Goal: Submit feedback/report problem: Leave review/rating

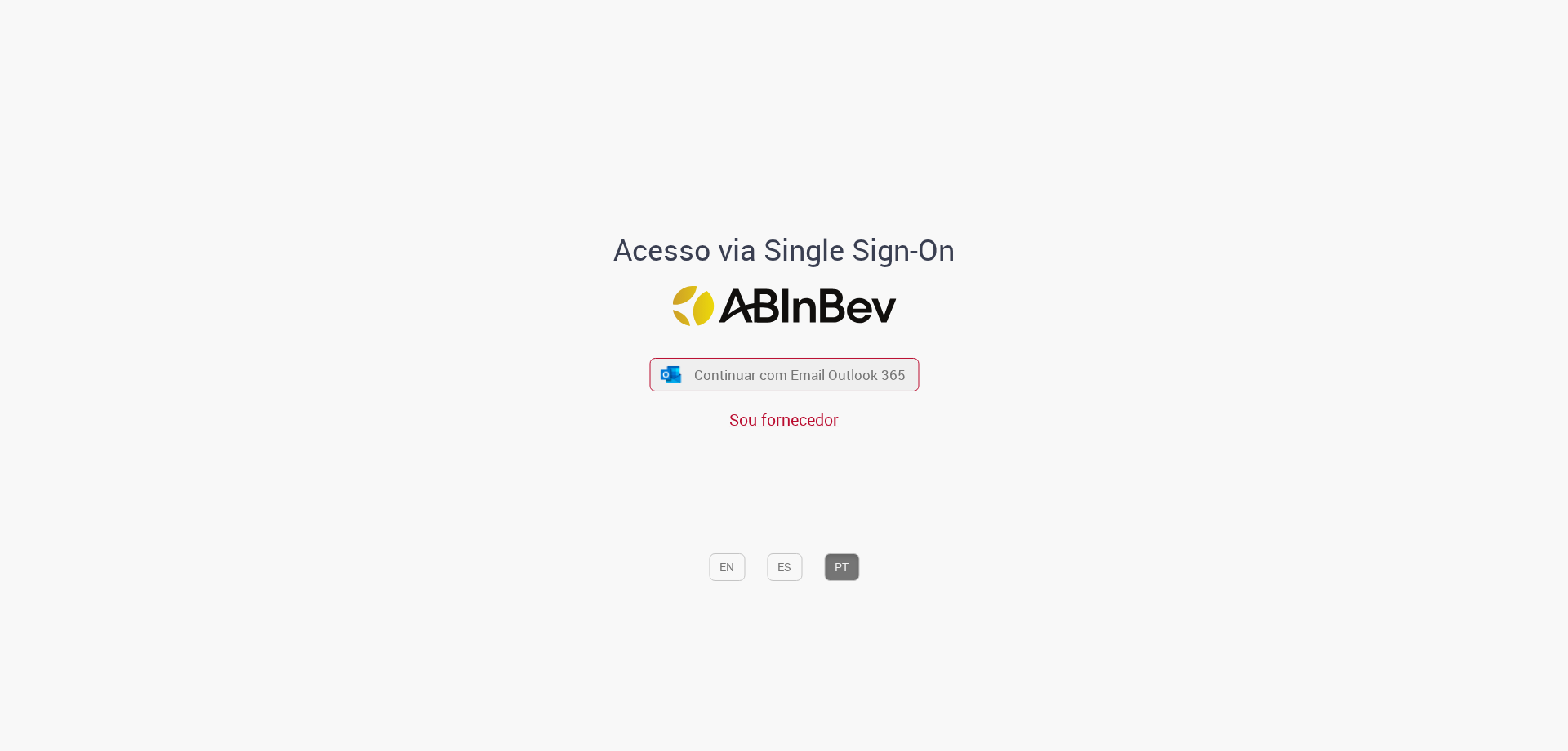
click at [1041, 398] on div "Acesso via Single Sign-On Continuar com Email Outlook 365 Sou fornecedor EN ES …" at bounding box center [784, 380] width 956 height 743
click at [760, 374] on span "Continuar com Email Outlook 365" at bounding box center [800, 375] width 215 height 19
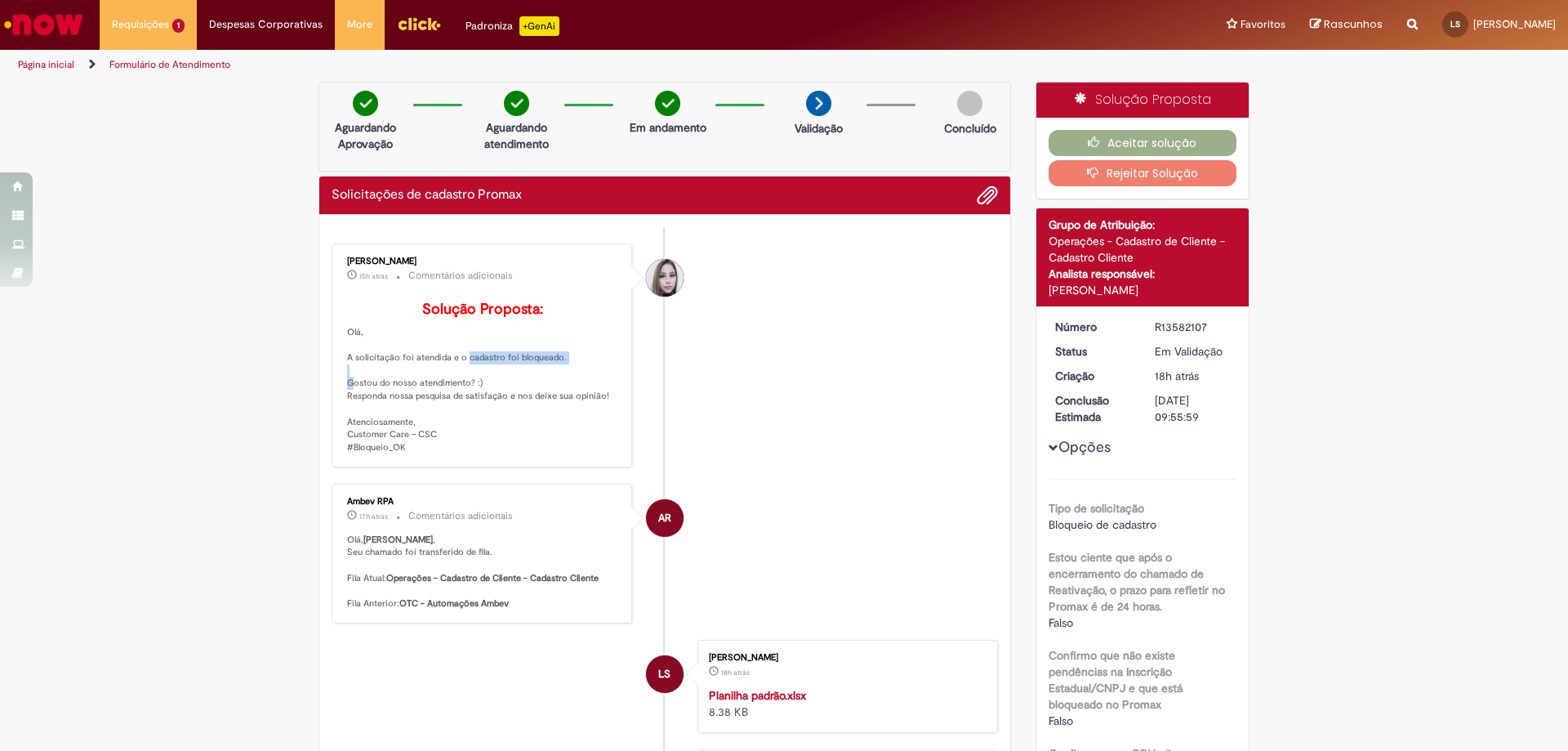
drag, startPoint x: 419, startPoint y: 391, endPoint x: 560, endPoint y: 381, distance: 141.4
click at [560, 381] on p "Solução Proposta: [GEOGRAPHIC_DATA], A solicitação foi atendida e o cadastro fo…" at bounding box center [482, 377] width 272 height 152
click at [573, 381] on p "Solução Proposta: [GEOGRAPHIC_DATA], A solicitação foi atendida e o cadastro fo…" at bounding box center [482, 377] width 272 height 152
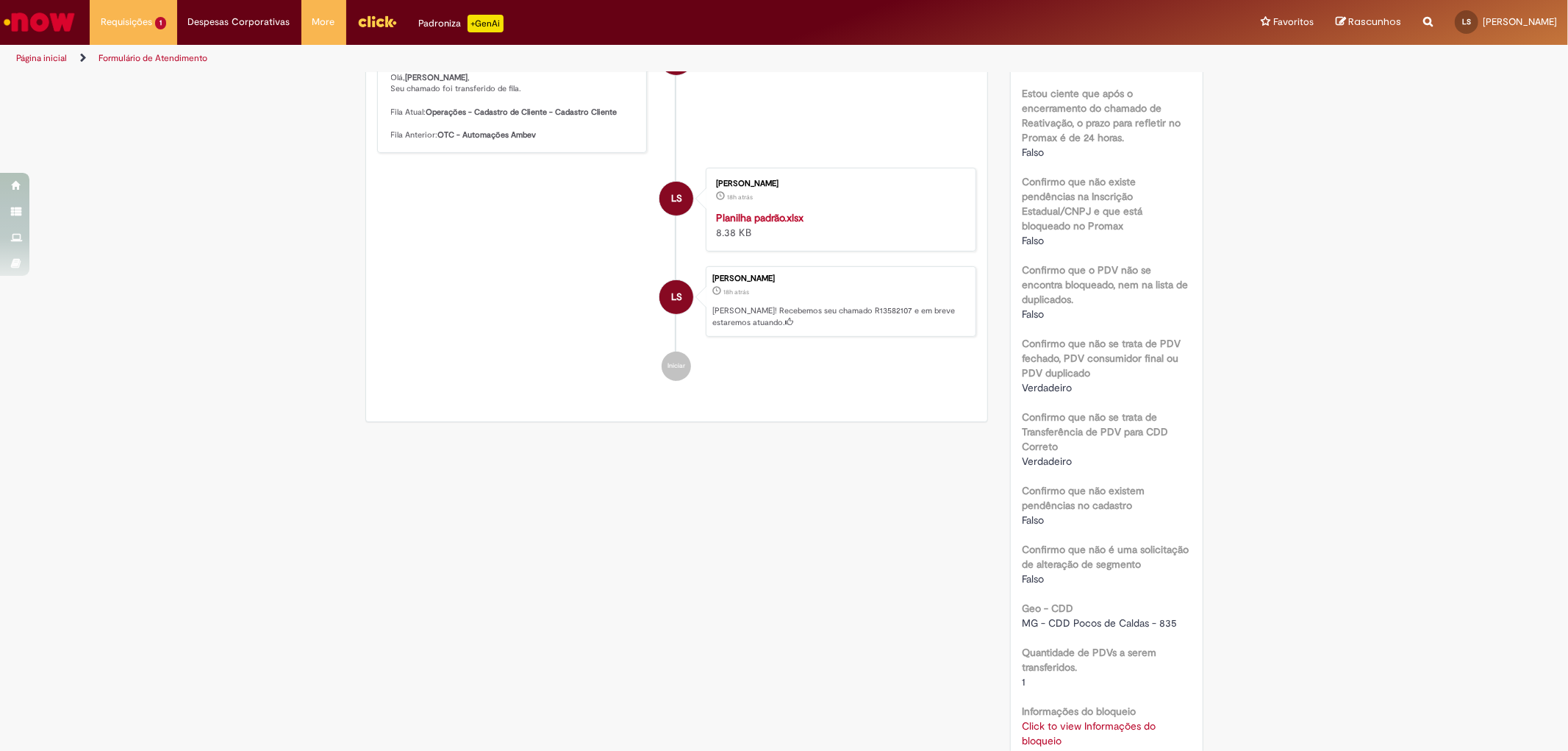
scroll to position [645, 0]
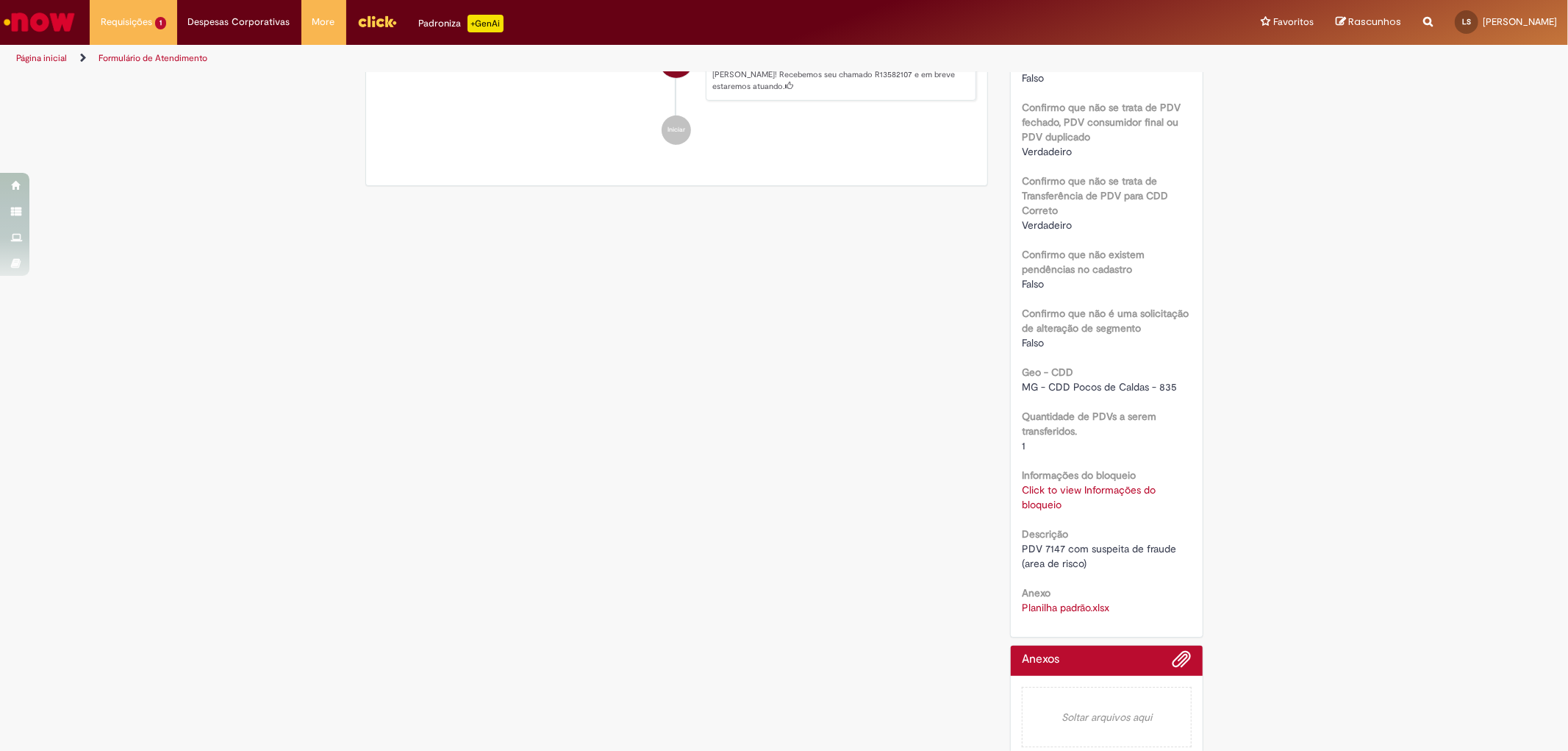
click at [1049, 542] on span "PDV 7147 com suspeita de fraude (area de risco)" at bounding box center [1100, 556] width 157 height 28
copy span "7147"
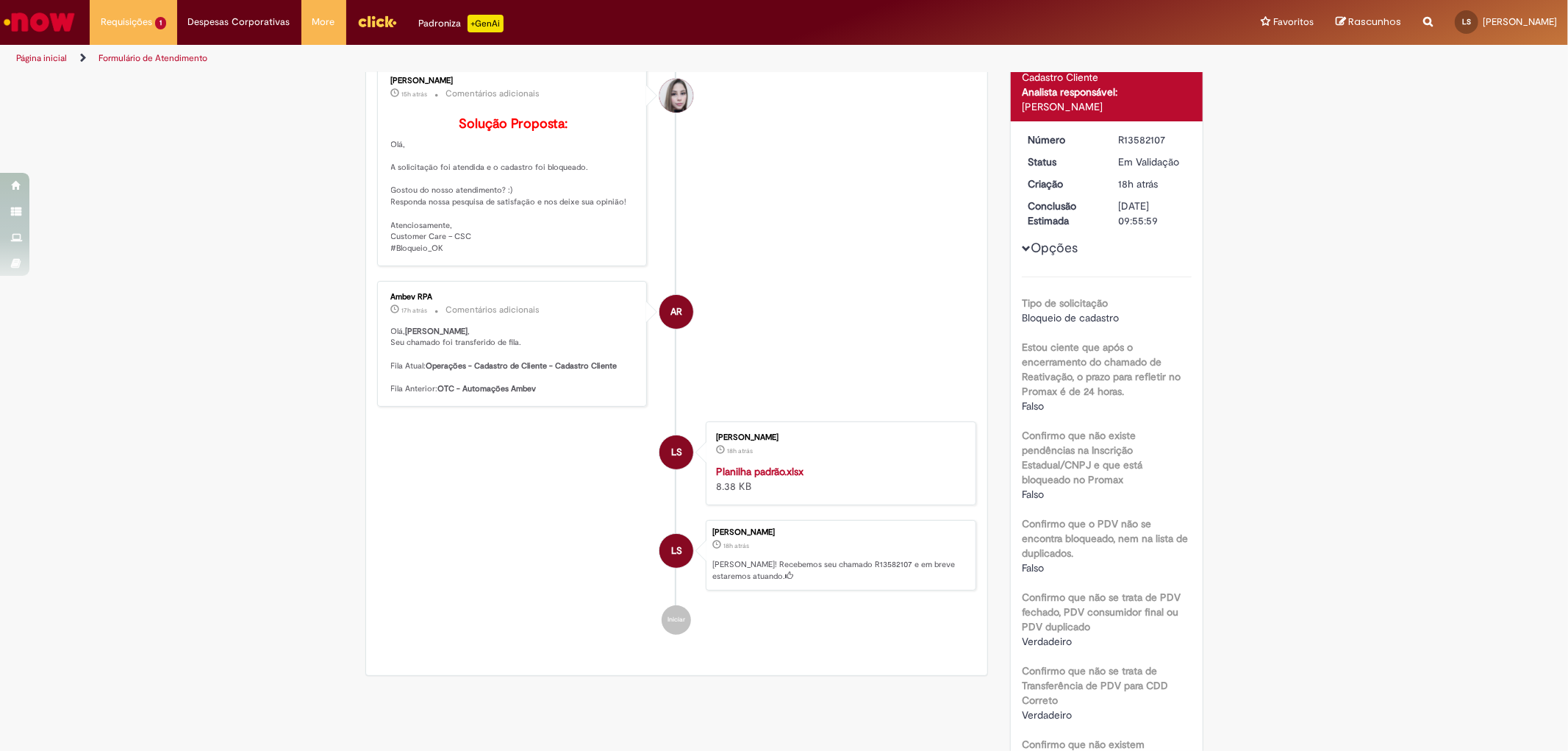
scroll to position [0, 0]
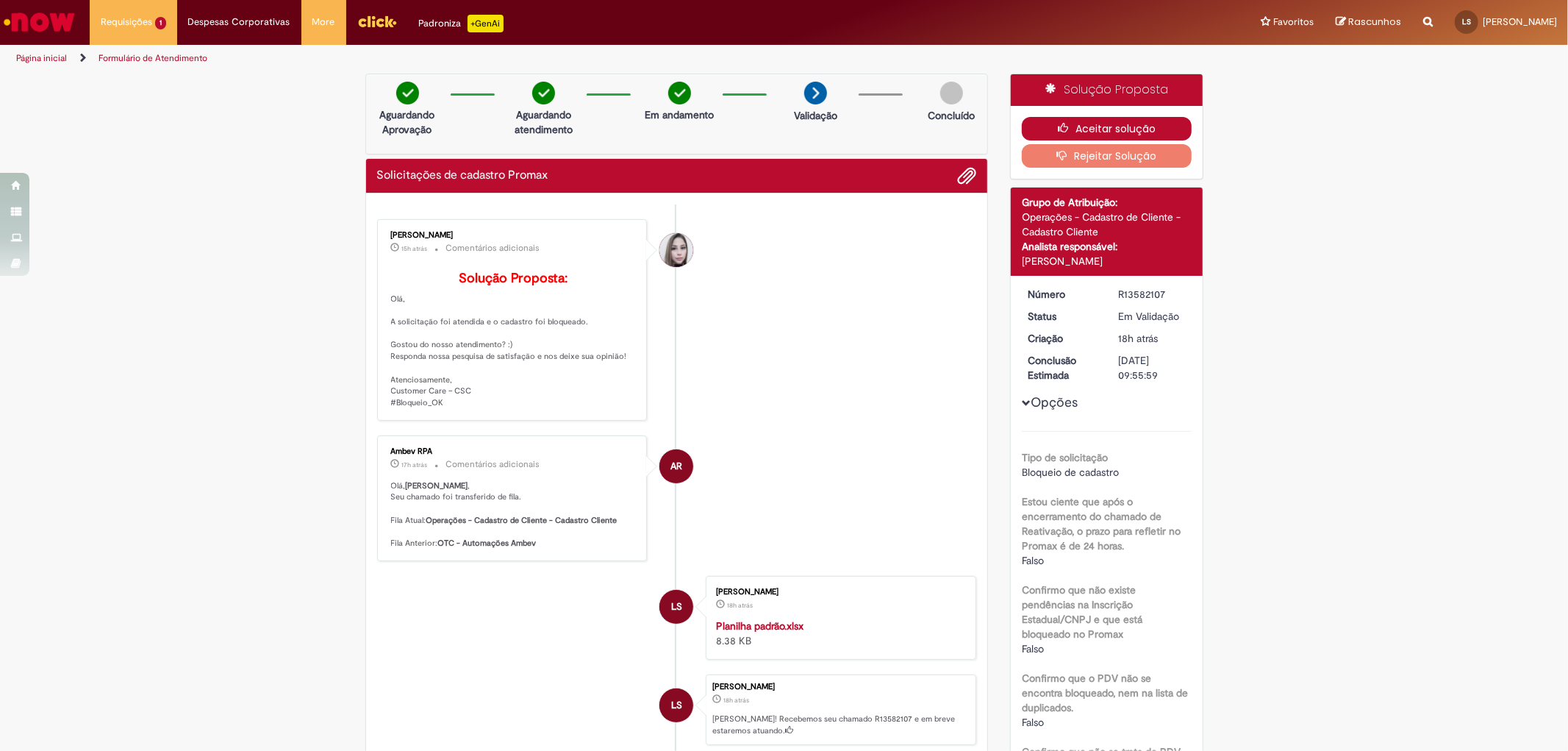
click at [1110, 127] on button "Aceitar solução" at bounding box center [1107, 128] width 170 height 23
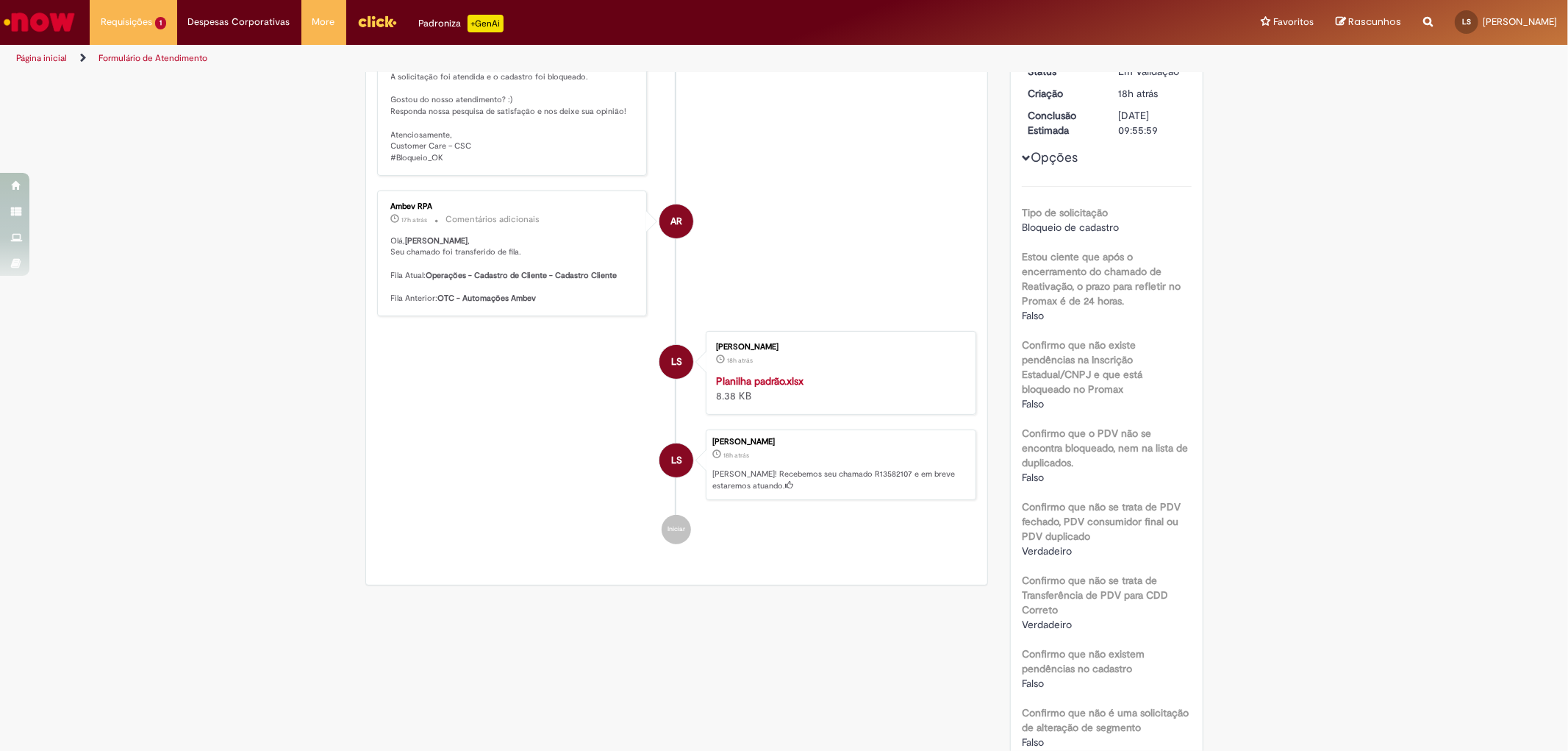
scroll to position [490, 0]
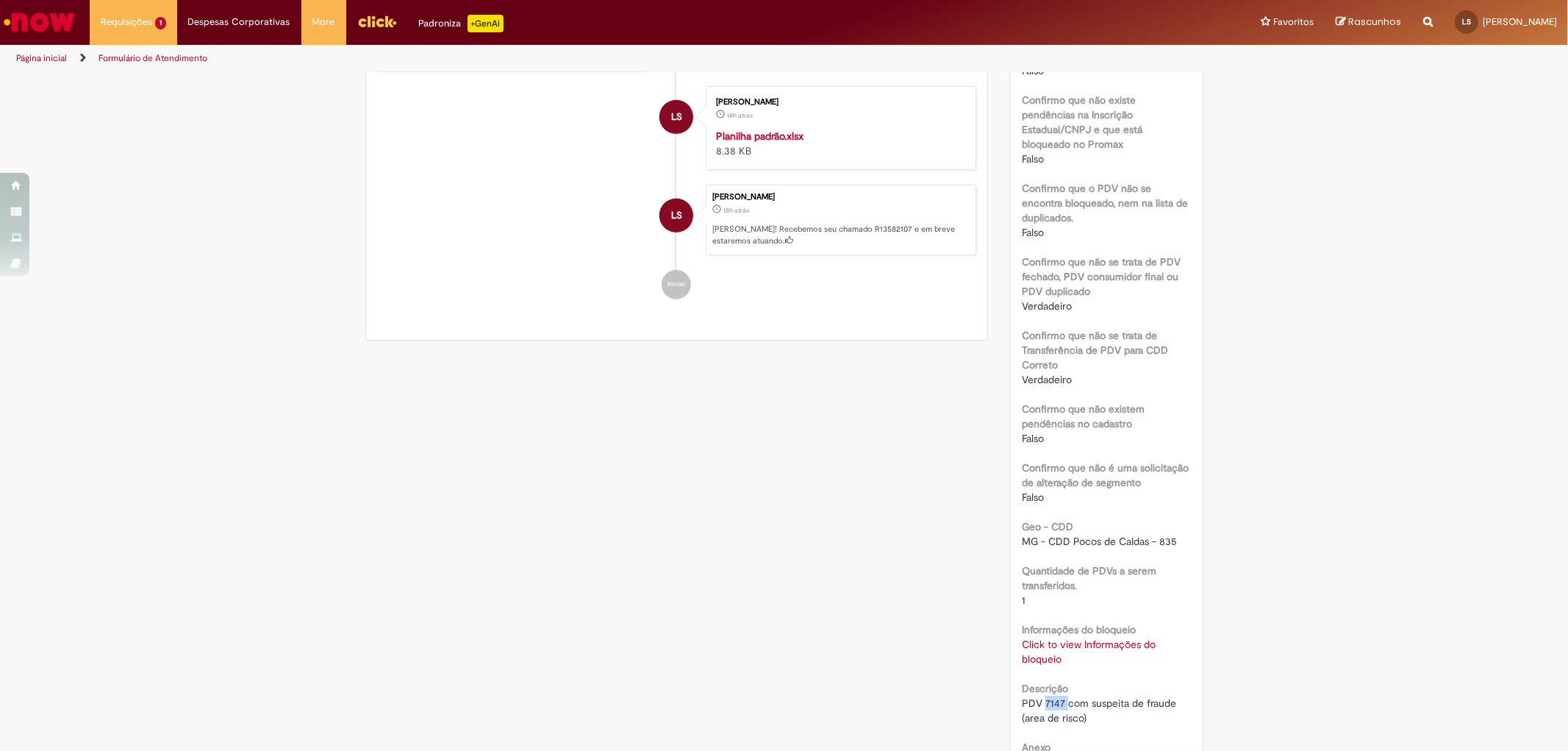
click at [1047, 675] on span "PDV 7147 com suspeita de fraude (area de risco)" at bounding box center [1100, 711] width 157 height 28
copy span "7147"
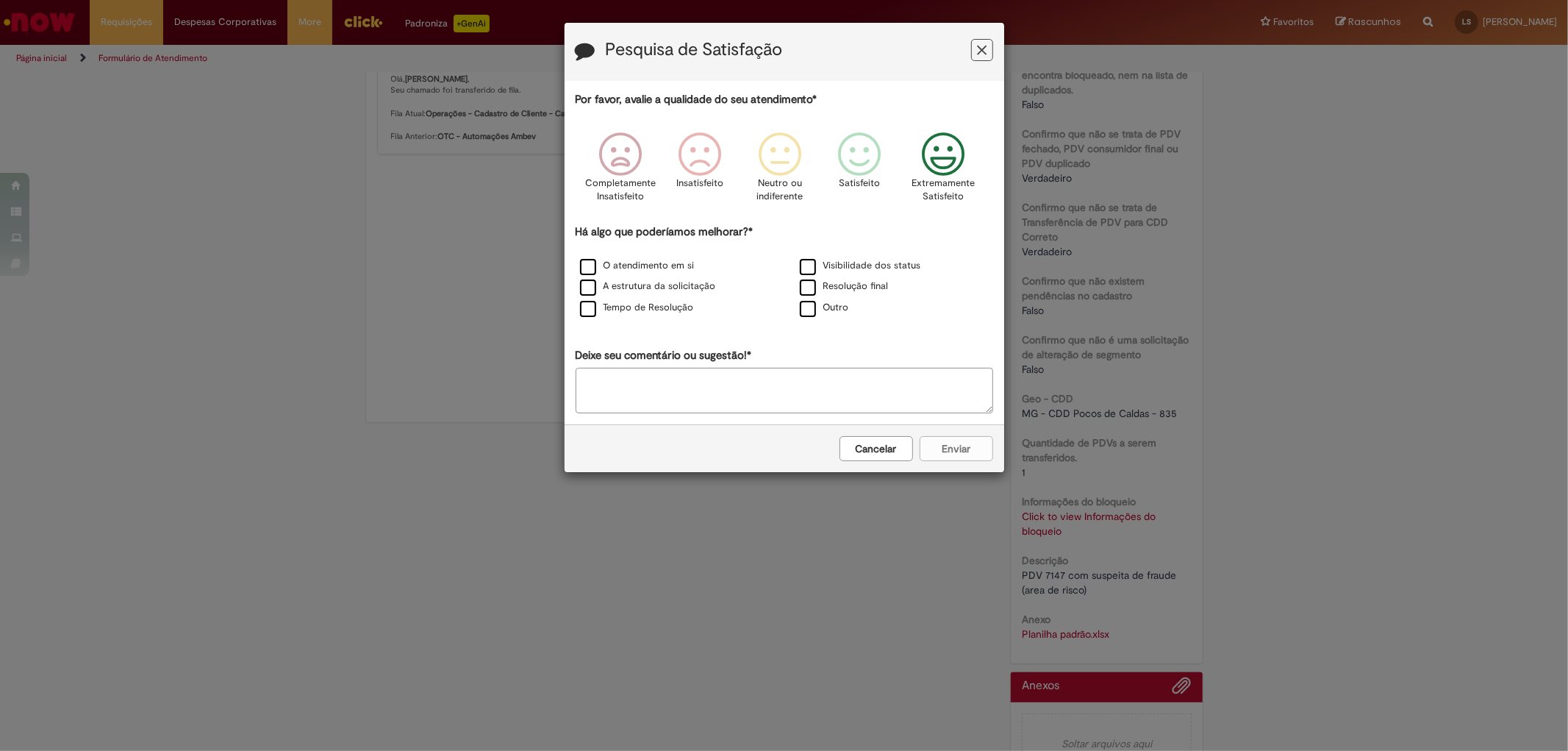
click at [932, 143] on icon "Feedback" at bounding box center [943, 154] width 55 height 44
click at [619, 259] on div "O atendimento em si" at bounding box center [674, 266] width 217 height 18
click at [629, 287] on label "A estrutura da solicitação" at bounding box center [648, 287] width 136 height 14
drag, startPoint x: 638, startPoint y: 263, endPoint x: 638, endPoint y: 270, distance: 7.0
click at [638, 265] on label "O atendimento em si" at bounding box center [637, 266] width 115 height 14
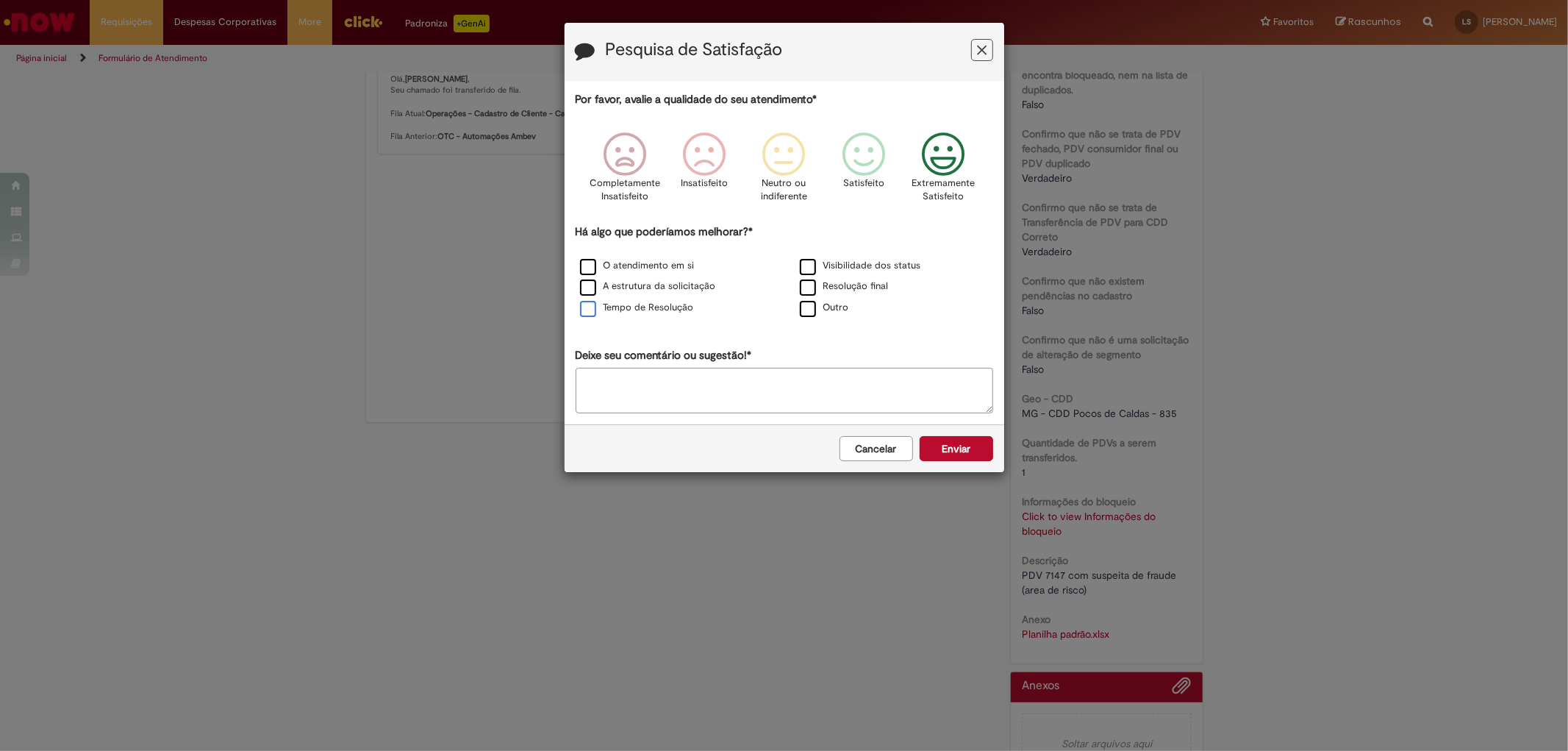
click at [638, 310] on label "Tempo de Resolução" at bounding box center [636, 308] width 114 height 14
click at [829, 266] on label "Visibilidade dos status" at bounding box center [859, 266] width 121 height 14
click at [825, 296] on div "Resolução final" at bounding box center [894, 287] width 217 height 18
click at [829, 311] on label "Outro" at bounding box center [823, 308] width 49 height 14
drag, startPoint x: 840, startPoint y: 290, endPoint x: 897, endPoint y: 364, distance: 93.4
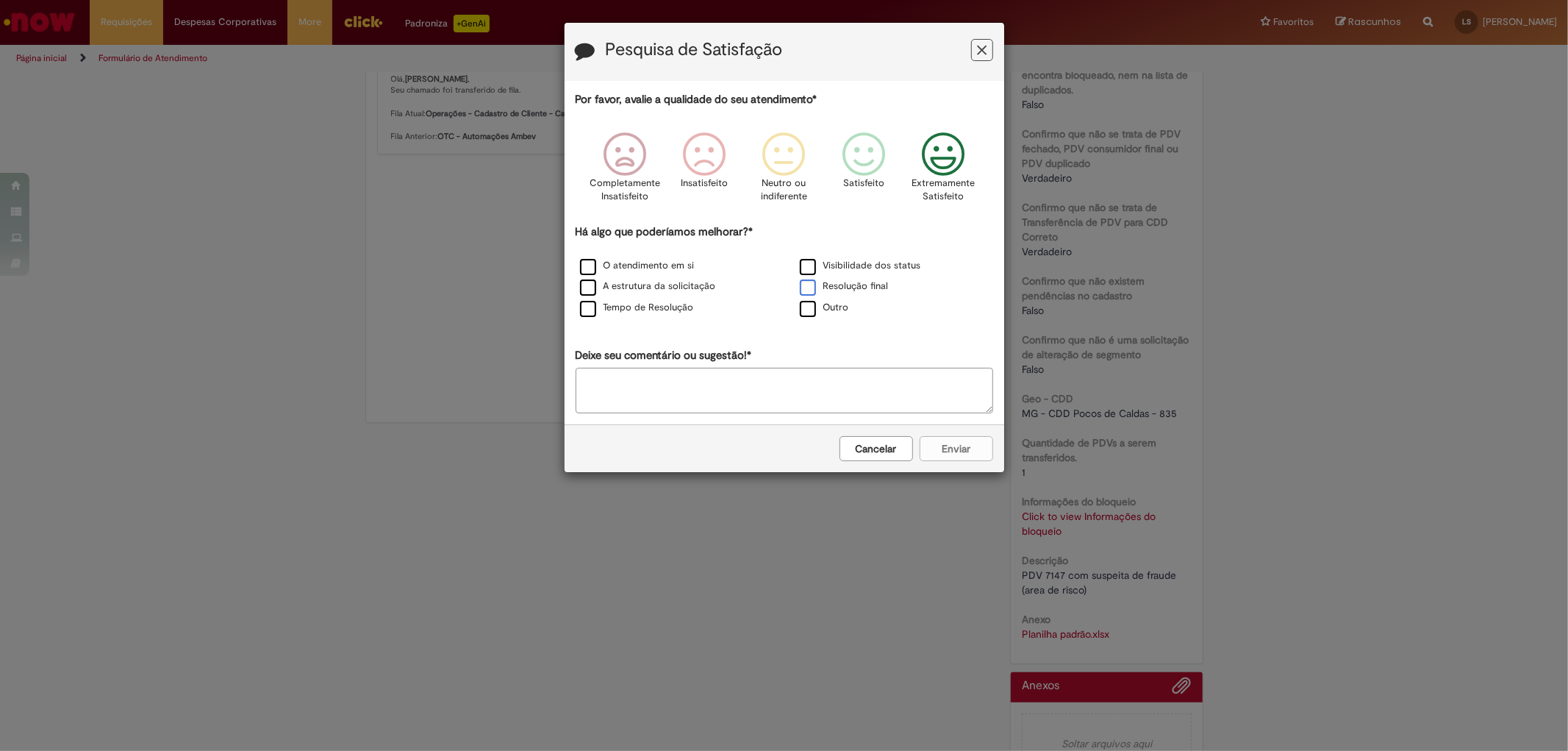
click at [840, 289] on label "Resolução final" at bounding box center [844, 287] width 89 height 14
click at [961, 446] on div "Cancelar Enviar" at bounding box center [784, 448] width 439 height 48
click at [841, 404] on textarea "Deixe seu comentário ou sugestão!*" at bounding box center [784, 390] width 418 height 45
type textarea "**"
click at [954, 452] on button "Enviar" at bounding box center [956, 448] width 74 height 25
